Goal: Task Accomplishment & Management: Complete application form

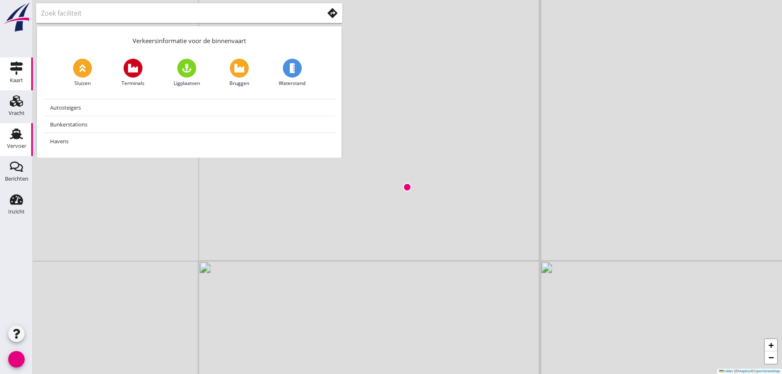
click at [21, 135] on use at bounding box center [16, 133] width 13 height 11
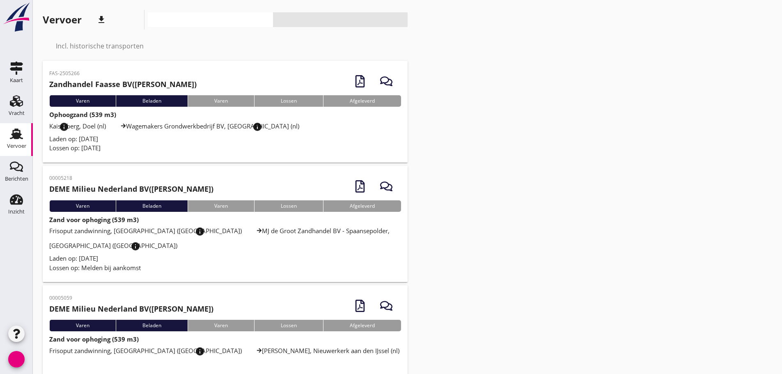
click at [80, 130] on font "info_overzicht" at bounding box center [113, 127] width 108 height 10
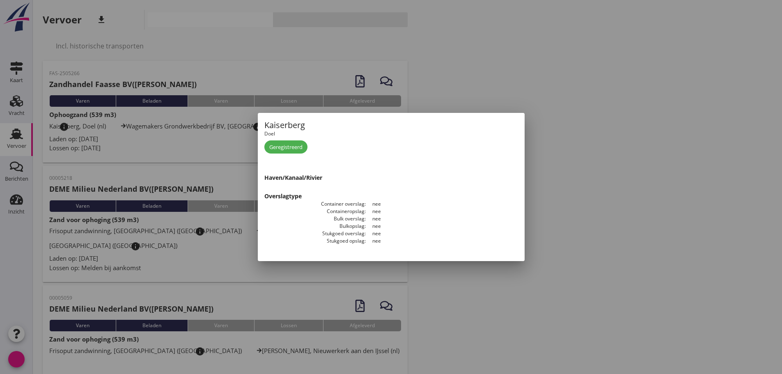
click at [174, 153] on div at bounding box center [391, 187] width 782 height 374
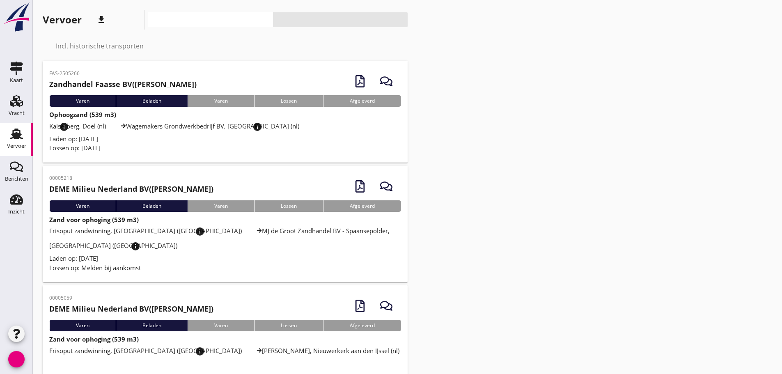
click at [95, 146] on font "Lossen op: [DATE]" at bounding box center [74, 148] width 51 height 8
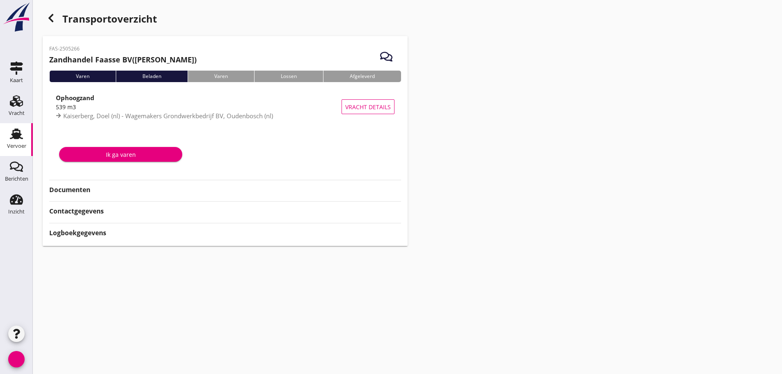
click at [80, 190] on font "Documenten" at bounding box center [69, 189] width 41 height 9
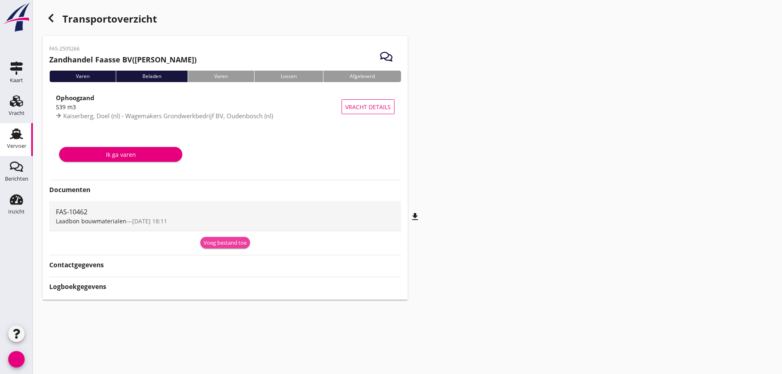
click at [213, 242] on font "Voeg bestand toe" at bounding box center [225, 242] width 43 height 7
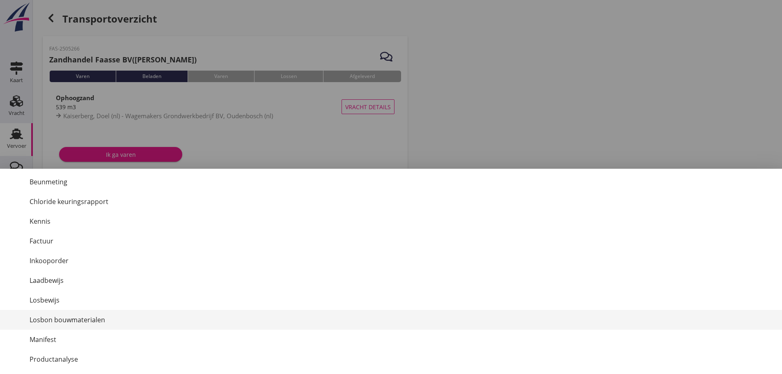
click at [110, 322] on div "Losbon bouwmaterialen" at bounding box center [403, 320] width 746 height 10
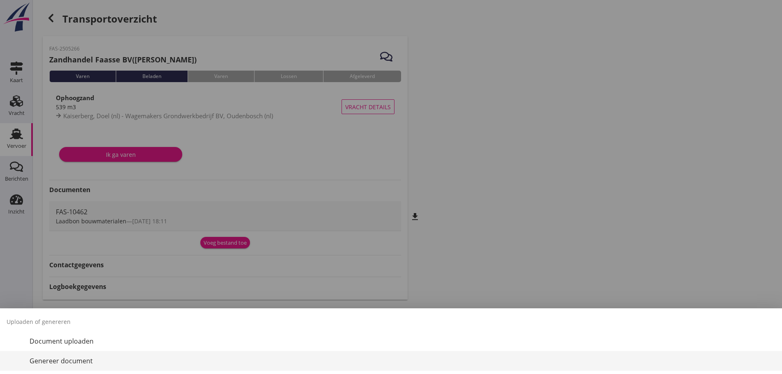
click at [81, 361] on font "Genereer document" at bounding box center [61, 360] width 63 height 9
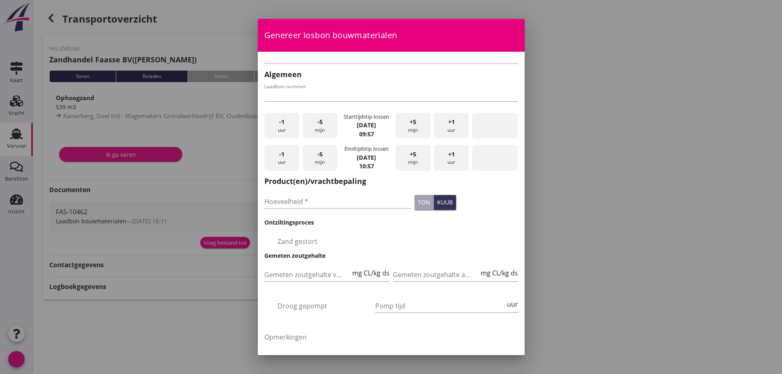
type input "FAS-10462"
checkbox input "true"
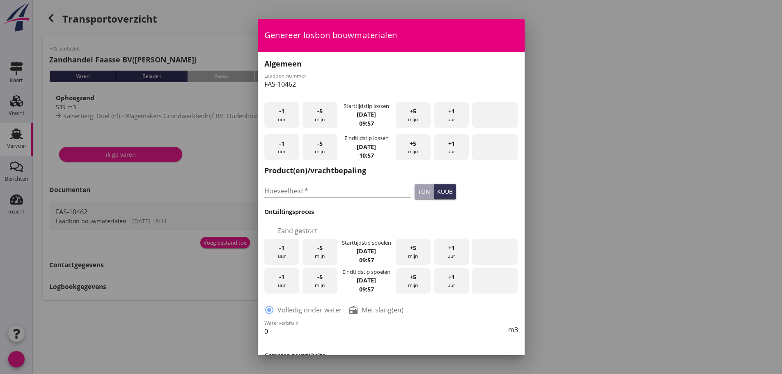
click at [285, 117] on font "uur" at bounding box center [282, 119] width 8 height 7
click at [284, 112] on font "-1" at bounding box center [281, 111] width 5 height 8
click at [352, 188] on input "Hoeveelheid *" at bounding box center [337, 190] width 147 height 13
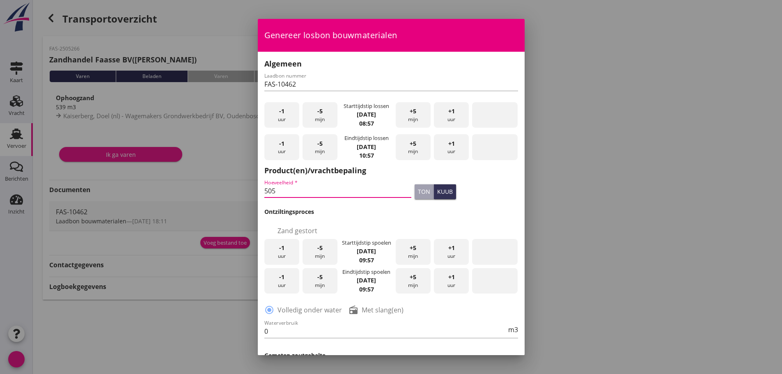
type input "505"
click at [343, 216] on div "selectievakje Zand gestort" at bounding box center [391, 226] width 257 height 21
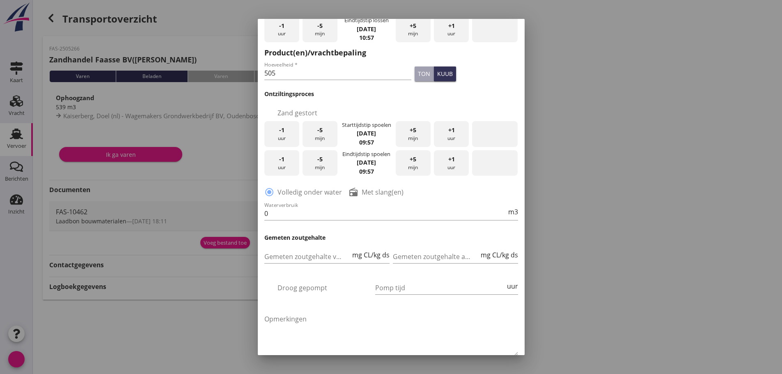
scroll to position [123, 0]
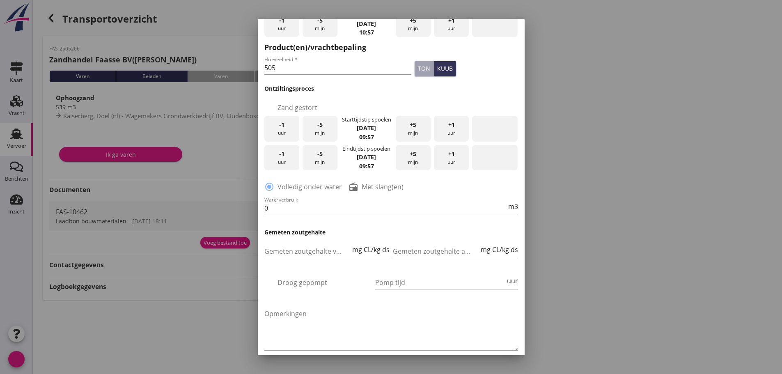
click at [281, 130] on font "uur" at bounding box center [282, 132] width 8 height 7
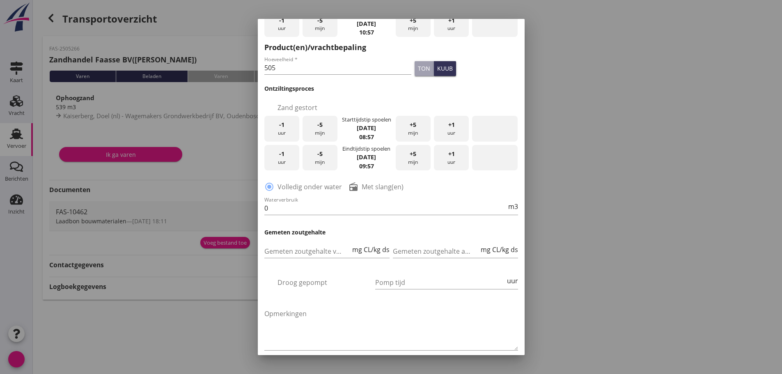
click at [359, 186] on font "radio_button_niet aangevinkt" at bounding box center [462, 187] width 229 height 10
click at [365, 188] on font "Met slang(en)" at bounding box center [383, 186] width 42 height 9
radio input "false"
radio input "true"
drag, startPoint x: 277, startPoint y: 210, endPoint x: 245, endPoint y: 209, distance: 32.0
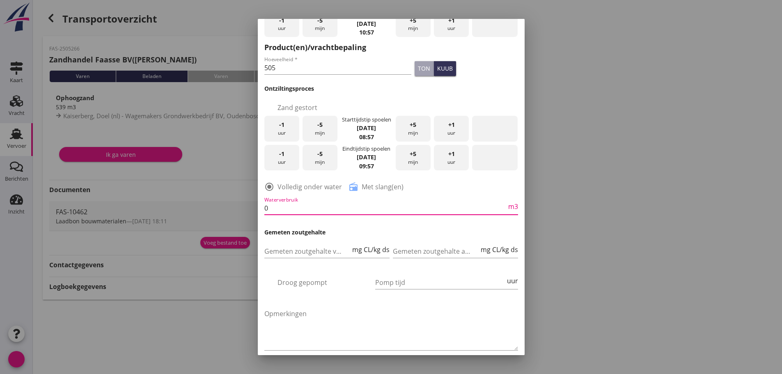
click at [245, 209] on div "2025 [DATE] chevron_left [DATE] chevron_right M D W D V Z Z 1 2 3 4 5 6 7 8 9 1…" at bounding box center [391, 187] width 782 height 374
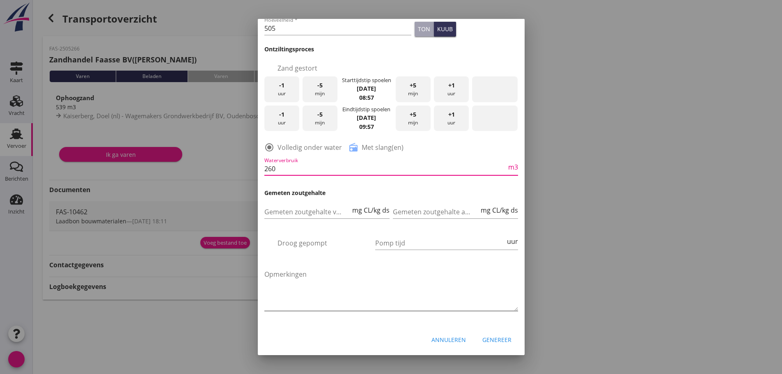
scroll to position [169, 0]
type input "260"
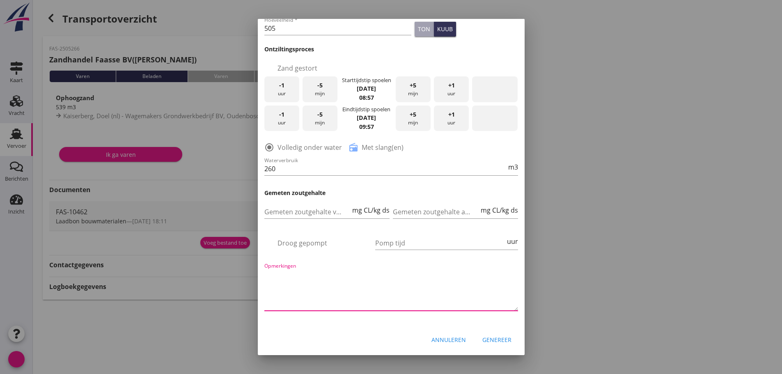
click at [433, 299] on textarea "Opmerkingen" at bounding box center [391, 289] width 254 height 43
click at [486, 336] on font "Genereer" at bounding box center [496, 340] width 29 height 8
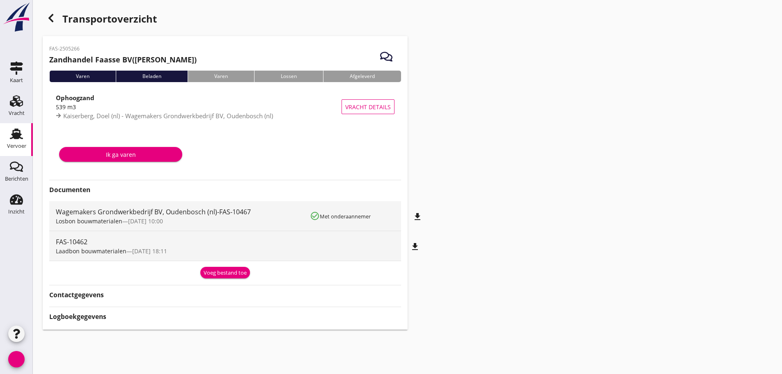
click at [417, 217] on font "bestand_downloaden" at bounding box center [388, 217] width 108 height 10
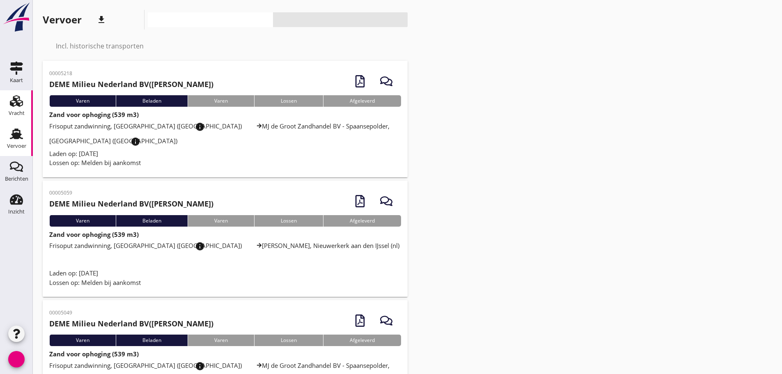
click at [15, 101] on use at bounding box center [16, 100] width 13 height 11
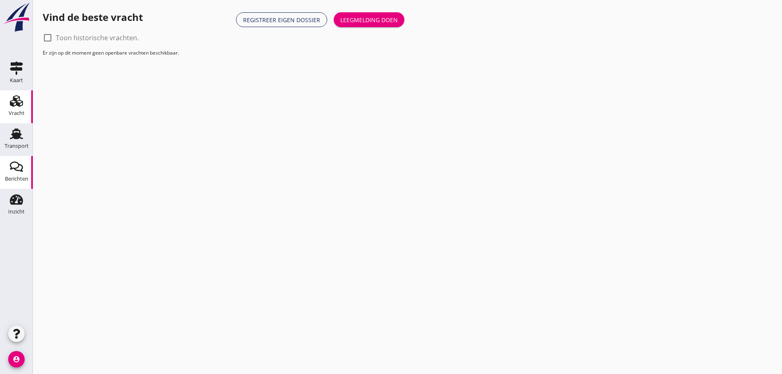
click at [24, 172] on div "Berichten" at bounding box center [17, 166] width 20 height 13
